Goal: Task Accomplishment & Management: Manage account settings

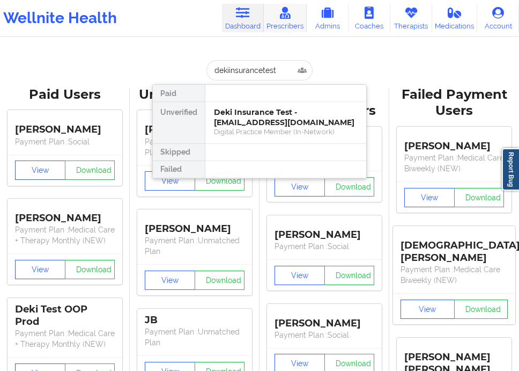
click at [286, 13] on icon at bounding box center [285, 13] width 14 height 12
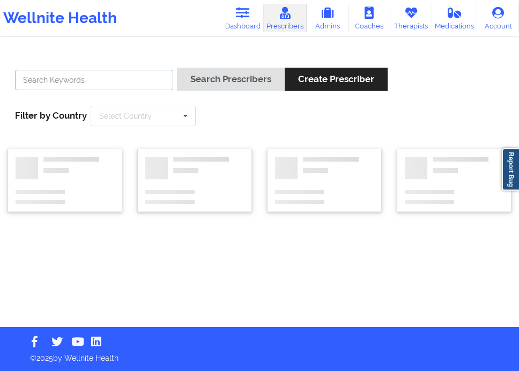
click at [129, 75] on input "text" at bounding box center [94, 80] width 158 height 20
type input "deki"
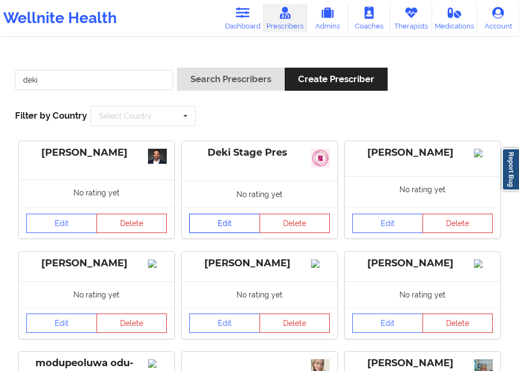
click at [221, 222] on link "Edit" at bounding box center [224, 222] width 71 height 19
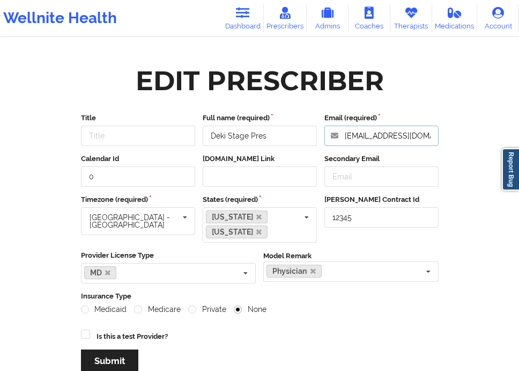
scroll to position [0, 8]
drag, startPoint x: 343, startPoint y: 138, endPoint x: 457, endPoint y: 150, distance: 114.8
